Goal: Transaction & Acquisition: Download file/media

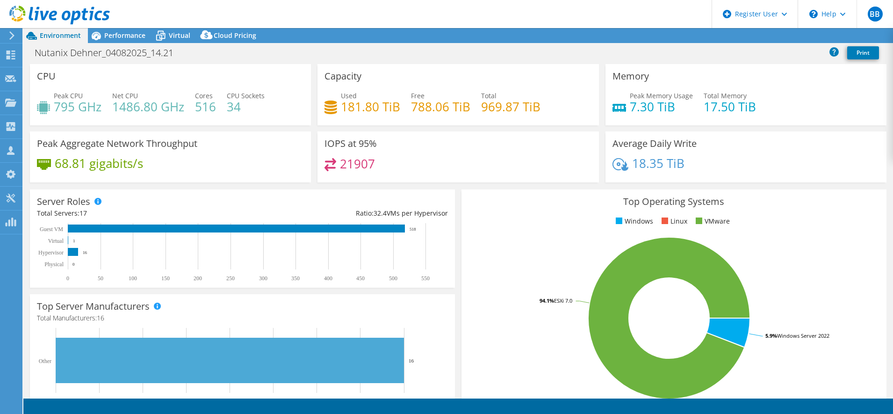
select select "EUFrankfurt"
select select "USD"
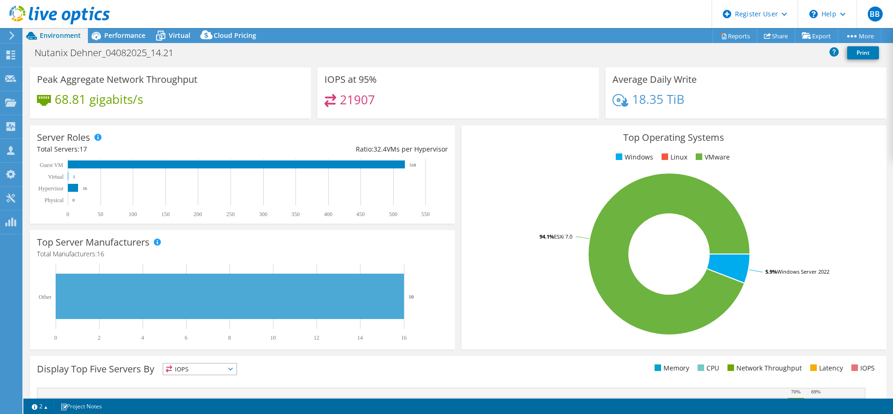
scroll to position [37, 0]
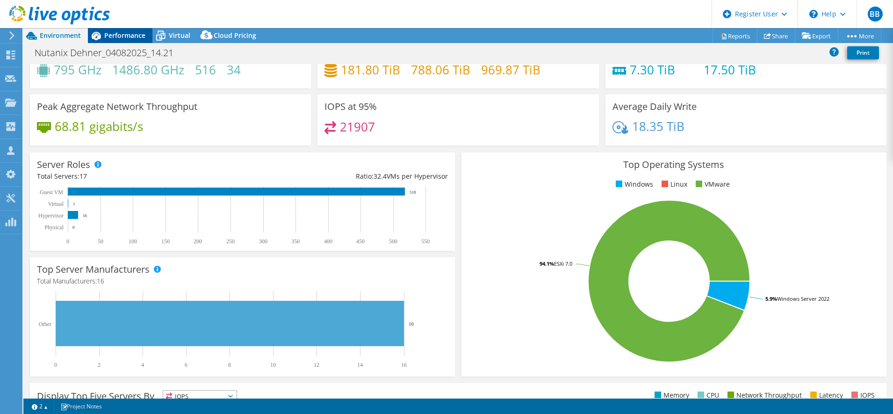
click at [123, 30] on div "Performance" at bounding box center [120, 35] width 65 height 15
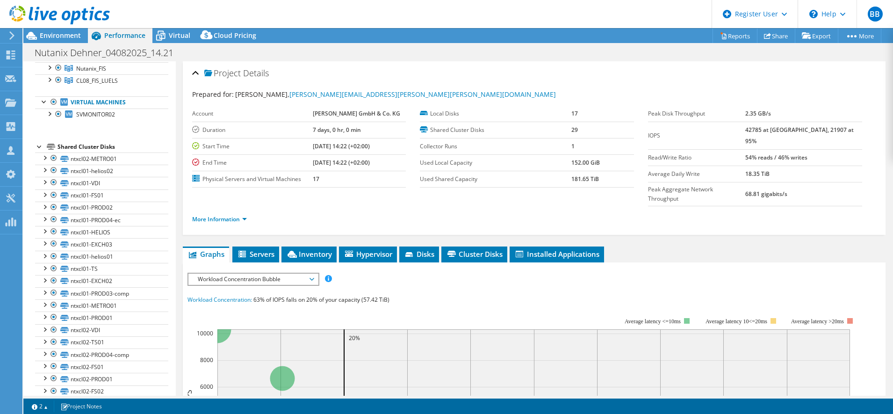
scroll to position [0, 0]
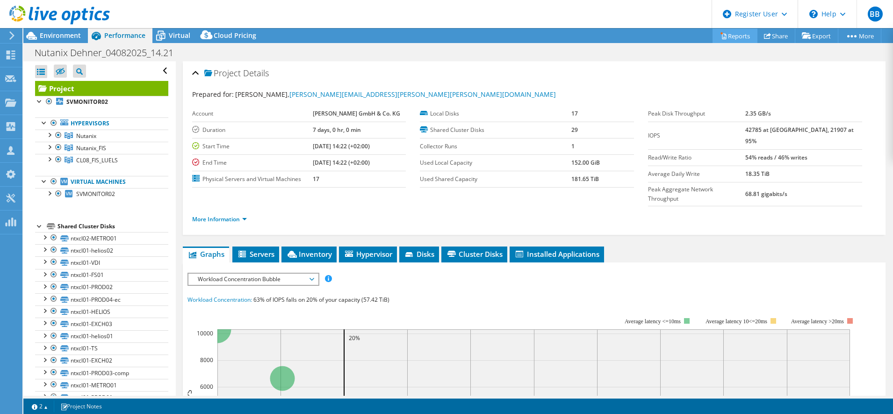
click at [732, 34] on link "Reports" at bounding box center [735, 36] width 45 height 14
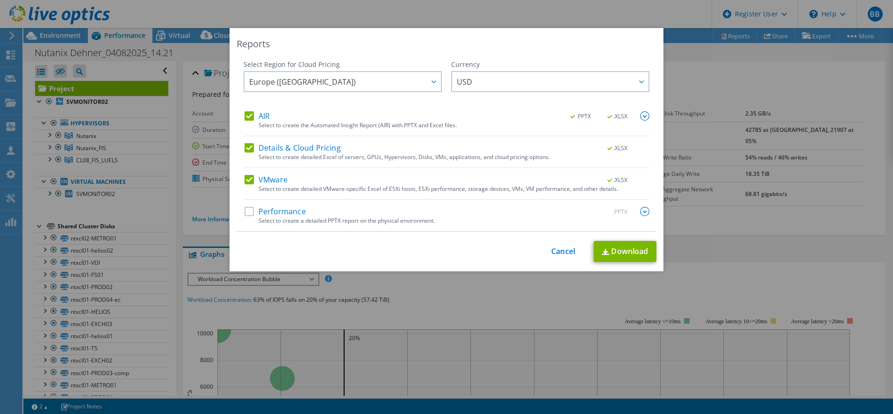
click at [557, 257] on div "This process may take a while, please wait... Cancel Download" at bounding box center [447, 251] width 420 height 21
click at [555, 251] on link "Cancel" at bounding box center [563, 251] width 24 height 9
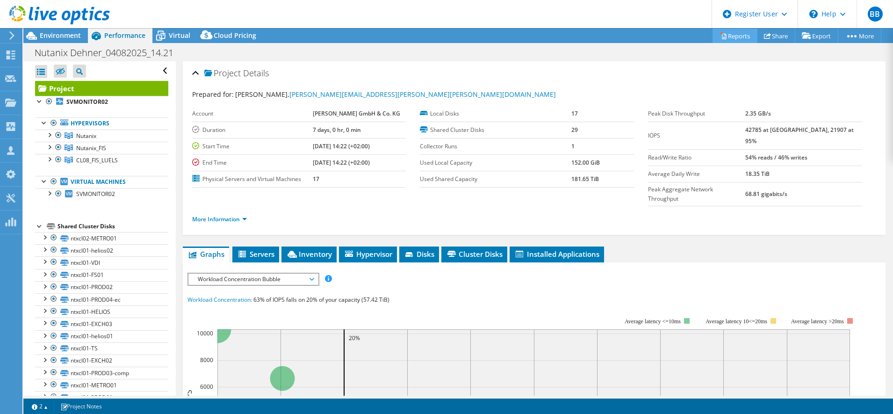
click at [724, 41] on link "Reports" at bounding box center [735, 36] width 45 height 14
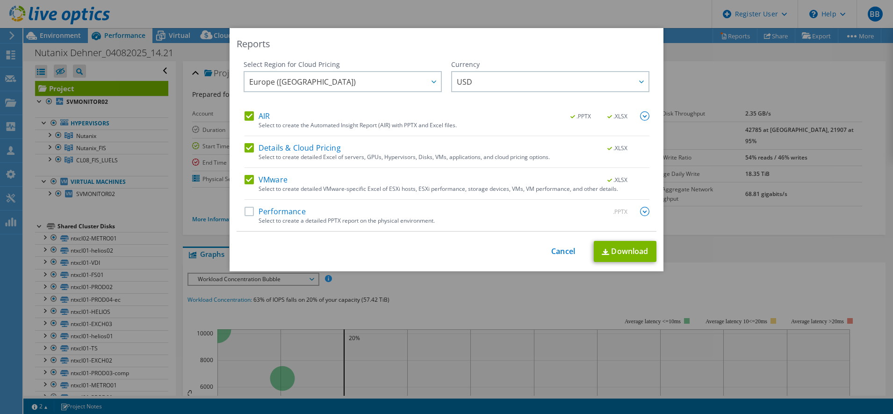
click at [246, 145] on label "Details & Cloud Pricing" at bounding box center [293, 147] width 96 height 9
click at [0, 0] on input "Details & Cloud Pricing" at bounding box center [0, 0] width 0 height 0
click at [245, 181] on label "VMware" at bounding box center [266, 179] width 43 height 9
click at [0, 0] on input "VMware" at bounding box center [0, 0] width 0 height 0
click at [252, 179] on label "VMware" at bounding box center [266, 179] width 43 height 9
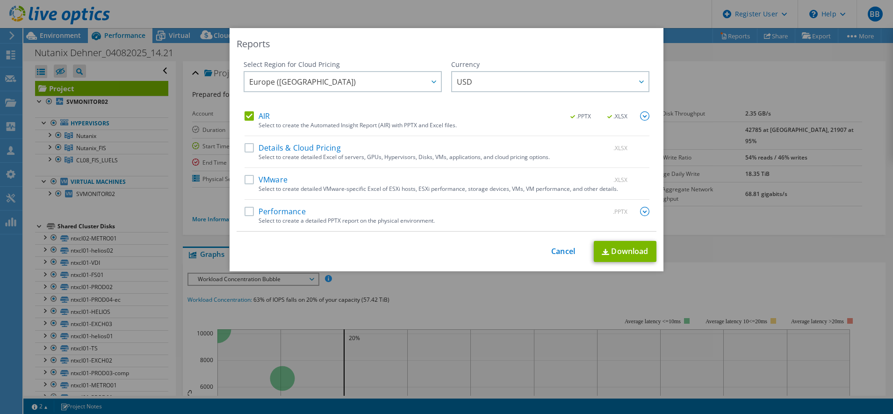
click at [0, 0] on input "VMware" at bounding box center [0, 0] width 0 height 0
click at [602, 252] on img at bounding box center [605, 252] width 7 height 6
click at [246, 115] on label "AIR" at bounding box center [257, 115] width 25 height 9
click at [0, 0] on input "AIR" at bounding box center [0, 0] width 0 height 0
click at [614, 256] on link "Download" at bounding box center [625, 251] width 63 height 21
